Goal: Navigation & Orientation: Find specific page/section

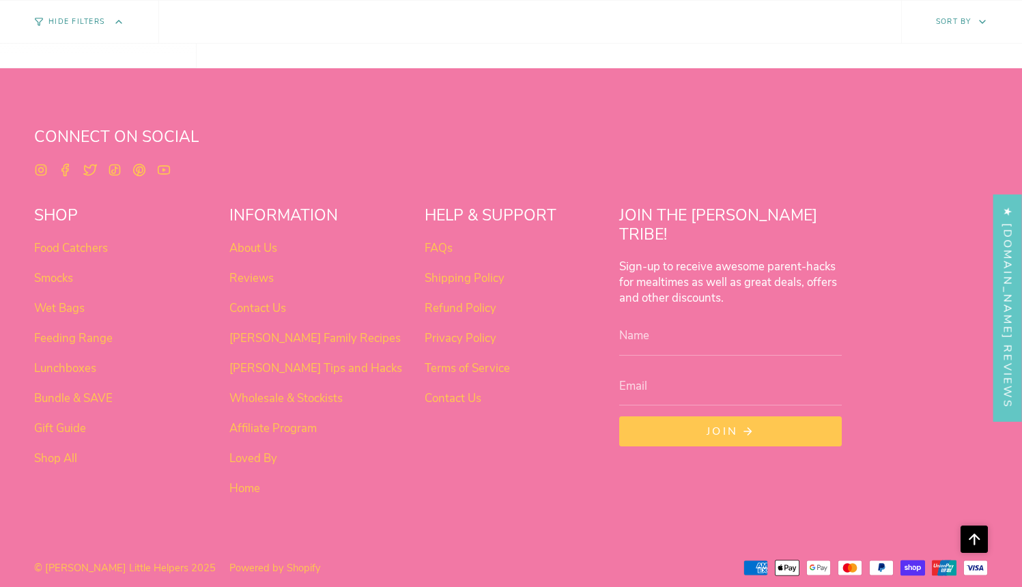
scroll to position [5239, 0]
